Goal: Check status: Check status

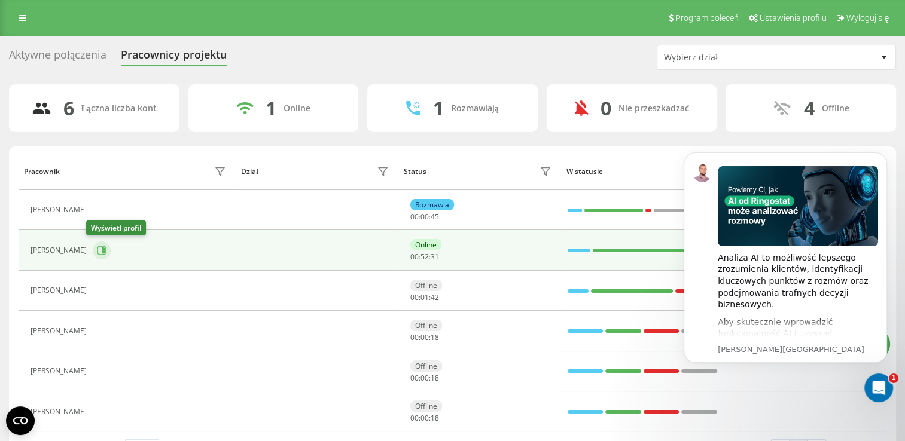
click at [94, 256] on button at bounding box center [102, 251] width 18 height 18
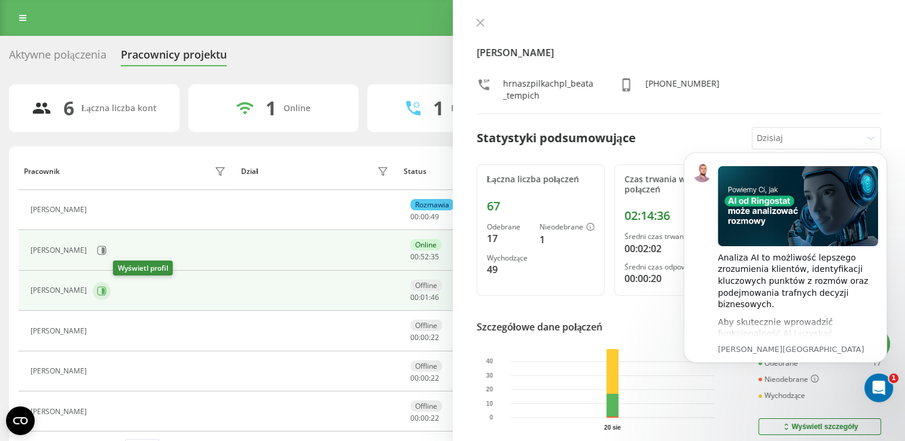
click at [105, 289] on icon at bounding box center [103, 291] width 3 height 6
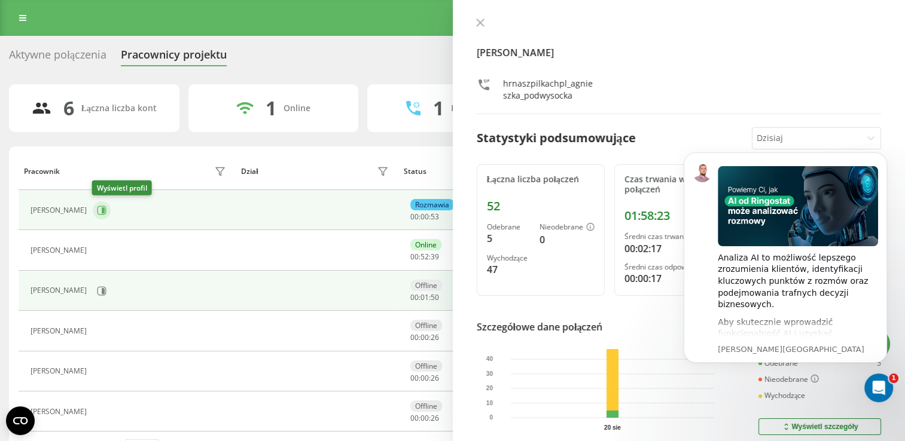
click at [105, 209] on icon at bounding box center [101, 210] width 9 height 9
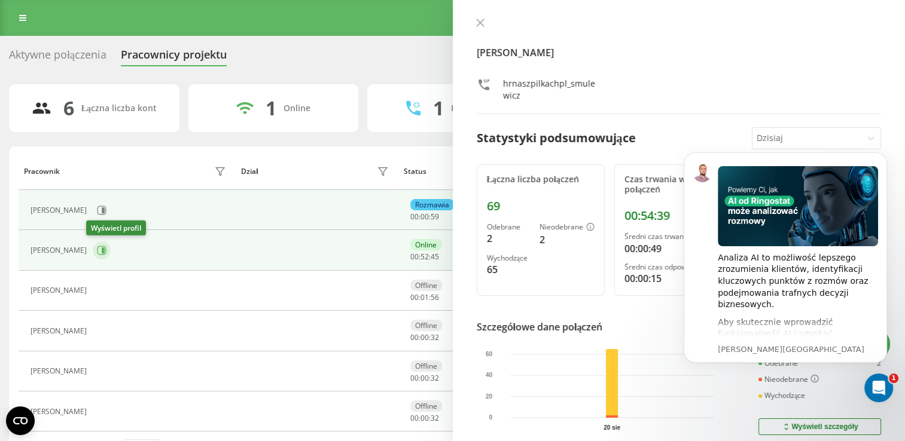
click at [97, 253] on icon at bounding box center [102, 251] width 10 height 10
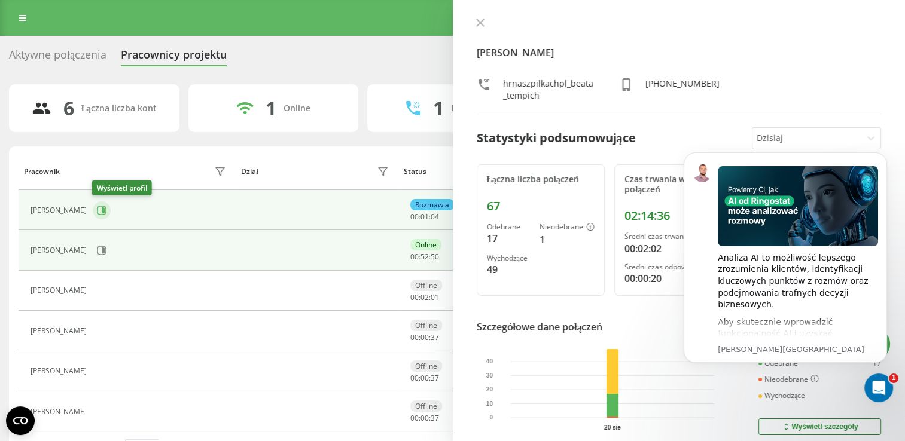
click at [102, 208] on icon at bounding box center [103, 211] width 3 height 6
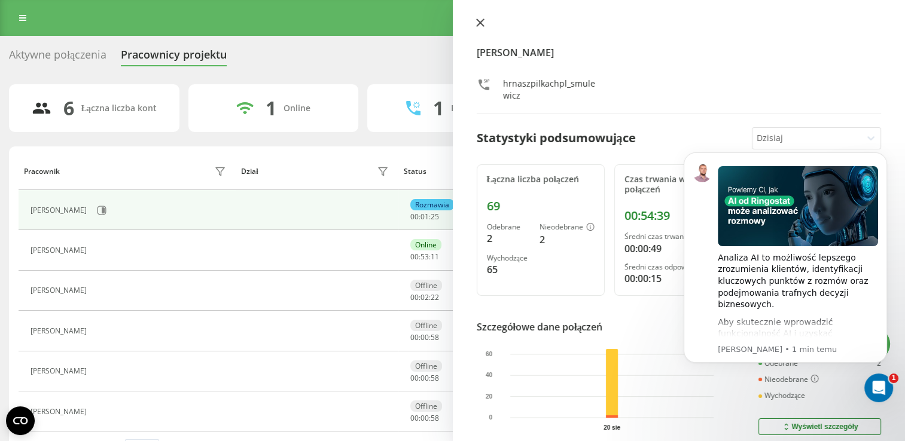
click at [479, 22] on icon at bounding box center [479, 22] width 7 height 7
